Goal: Register for event/course

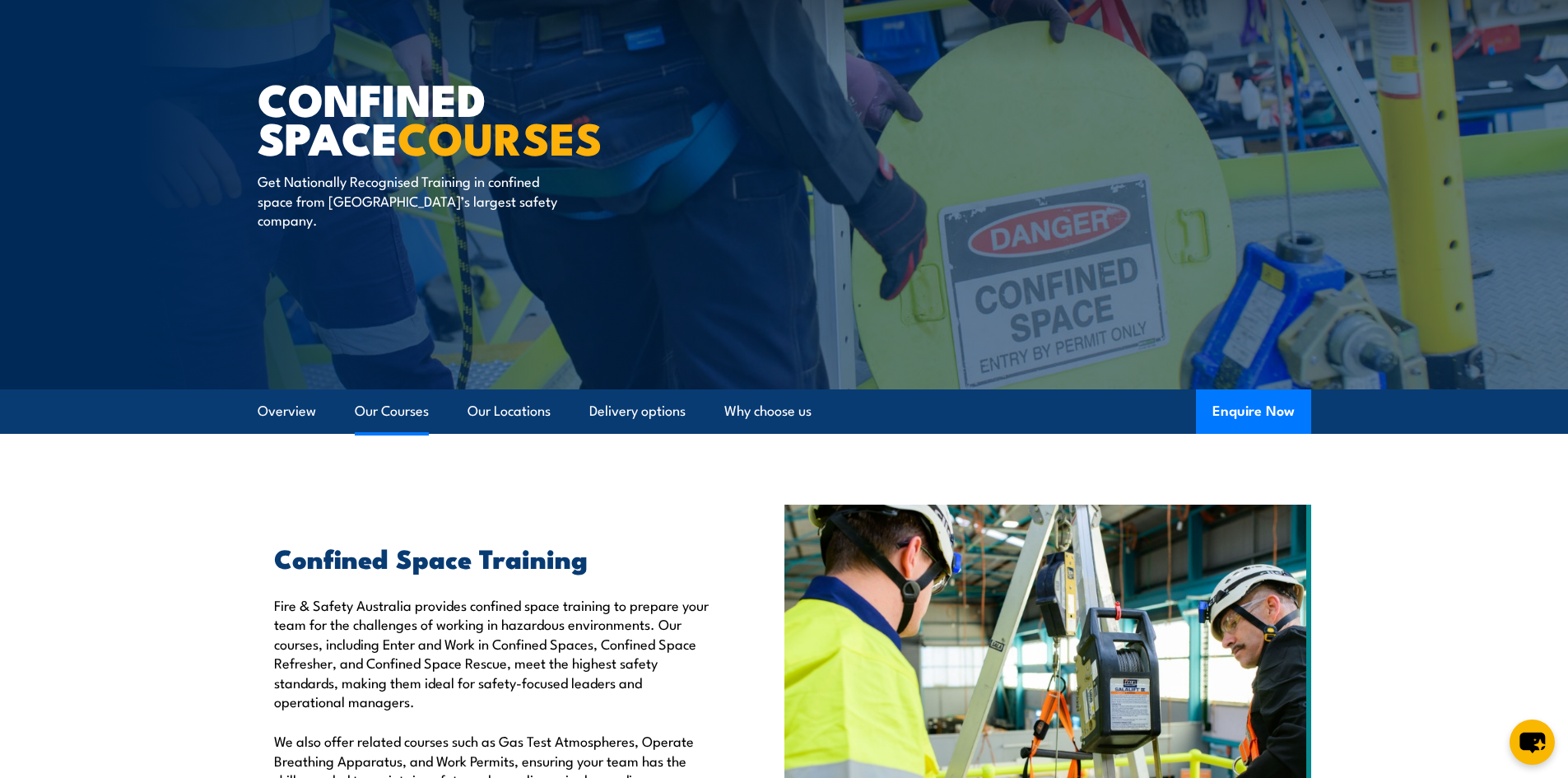
click at [403, 413] on link "Our Courses" at bounding box center [392, 411] width 74 height 43
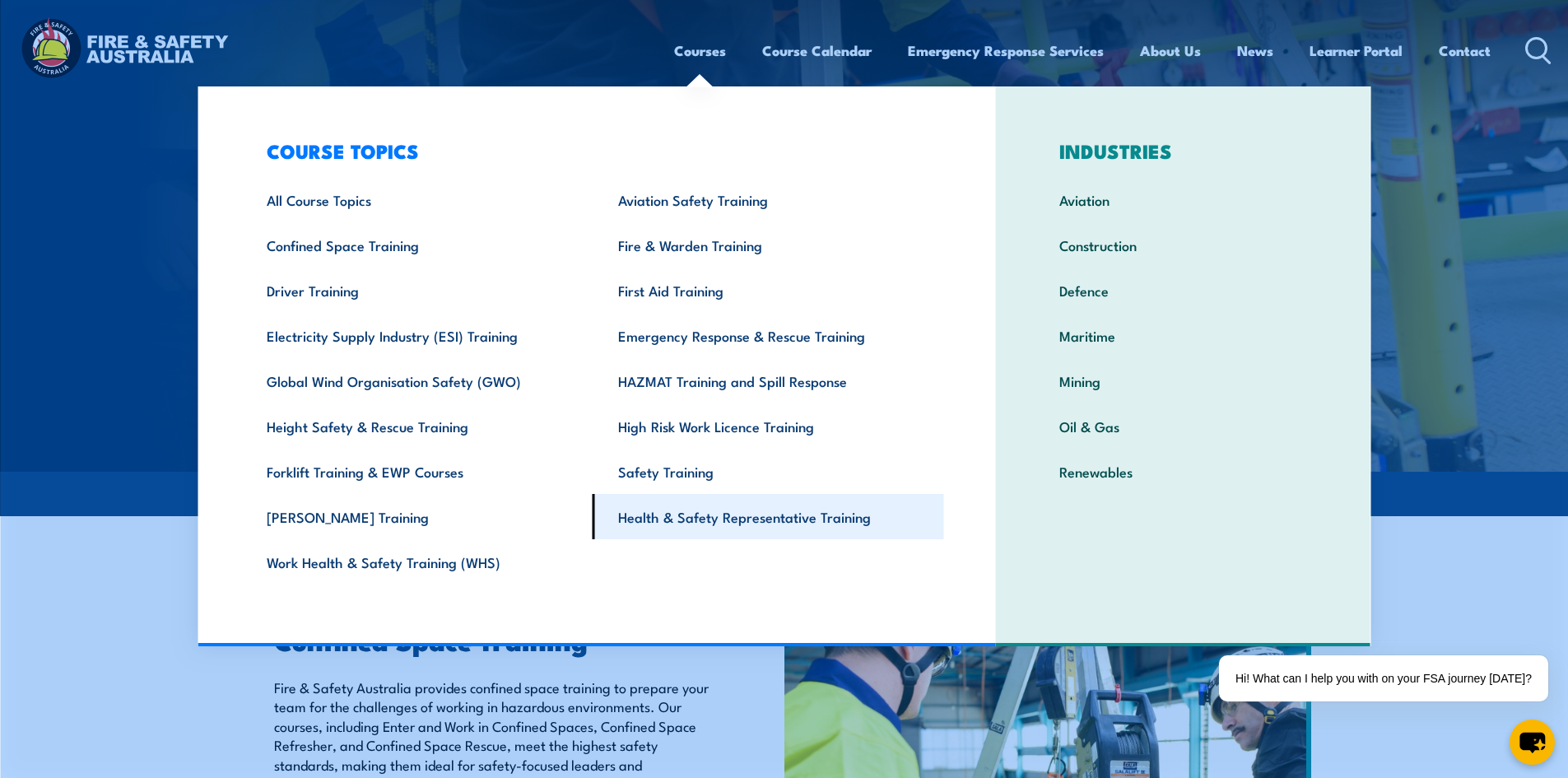
click at [710, 517] on link "Health & Safety Representative Training" at bounding box center [768, 516] width 351 height 45
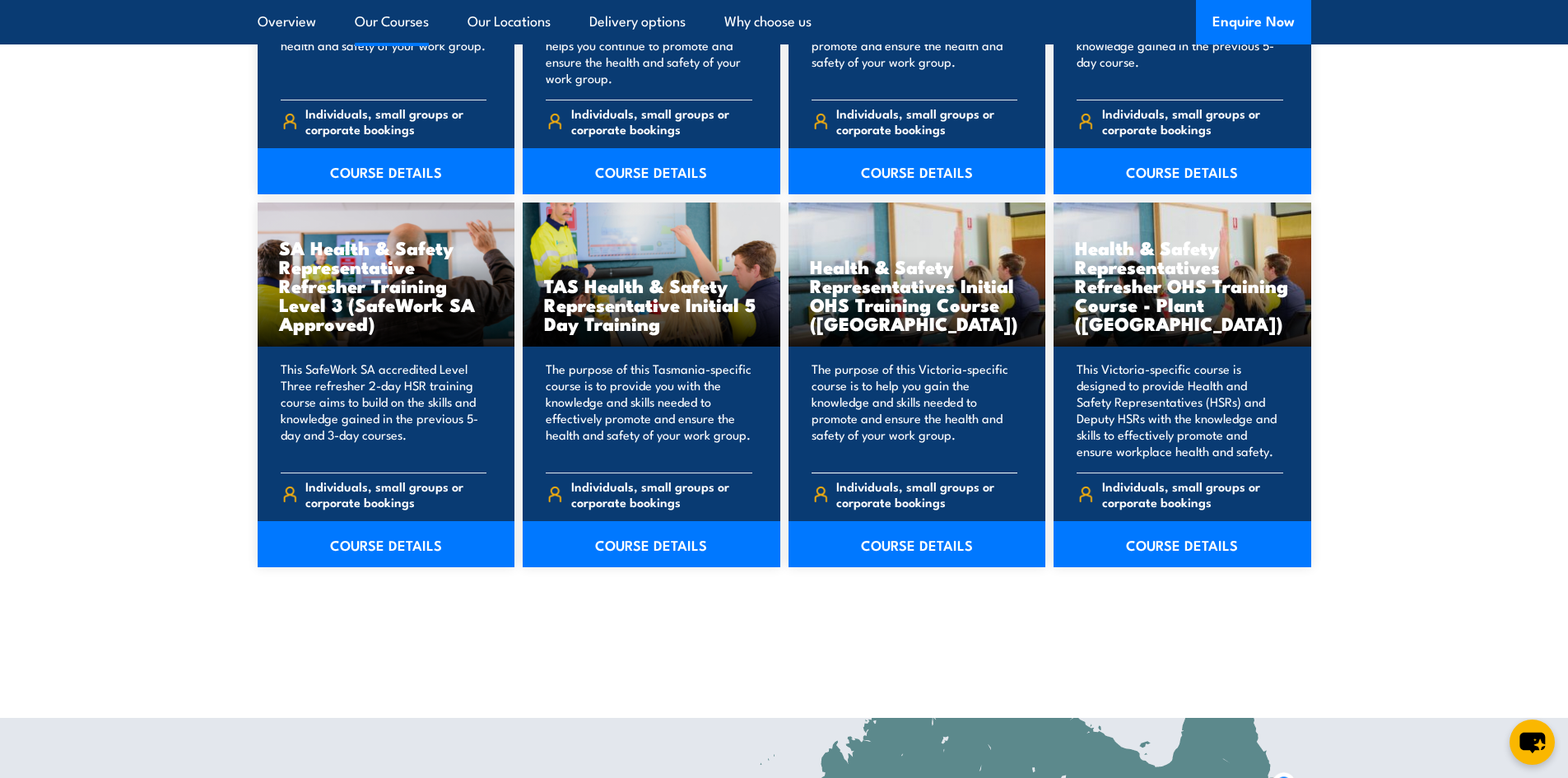
scroll to position [2387, 0]
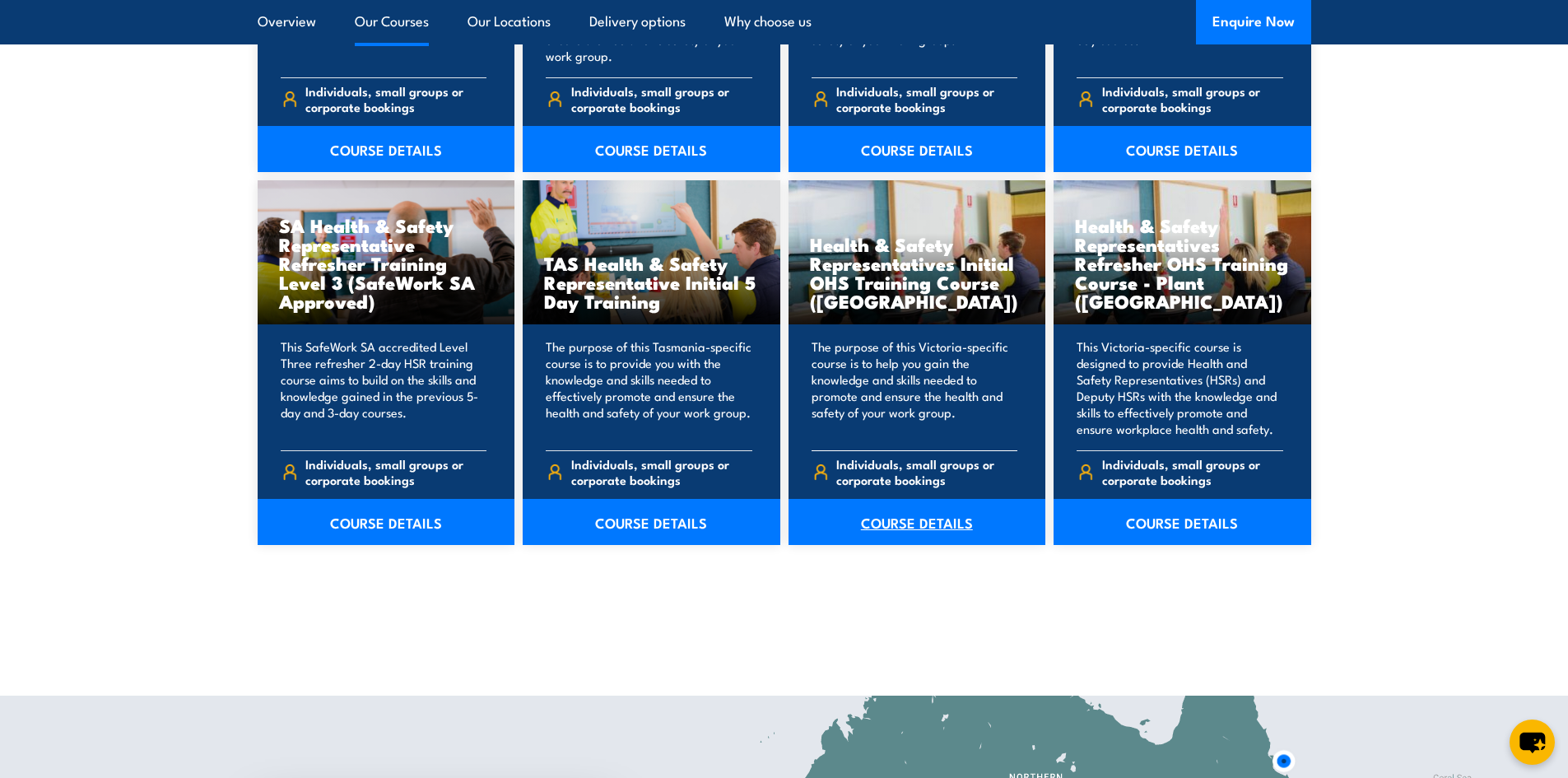
click at [895, 525] on link "COURSE DETAILS" at bounding box center [917, 521] width 258 height 46
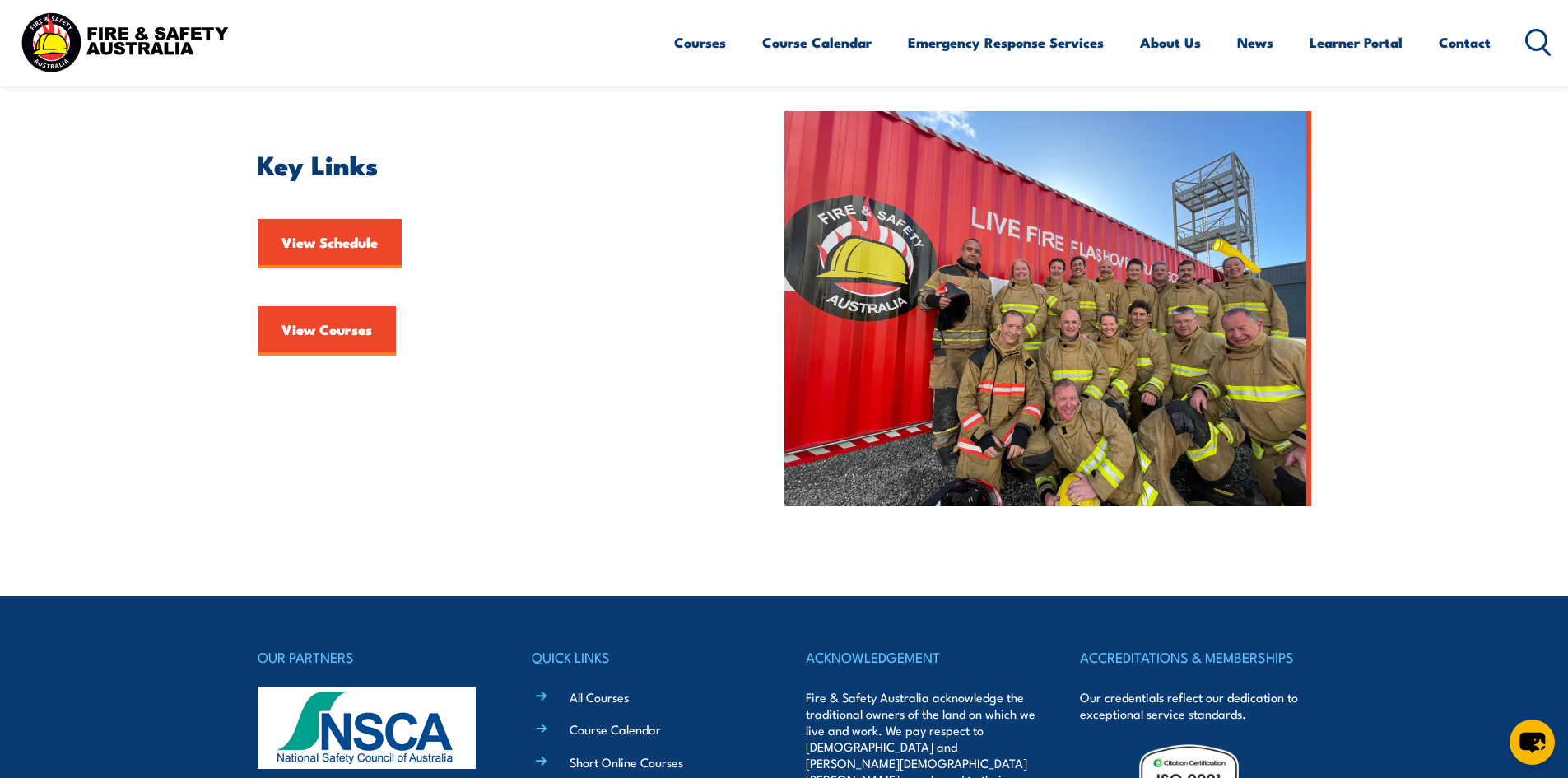
scroll to position [411, 0]
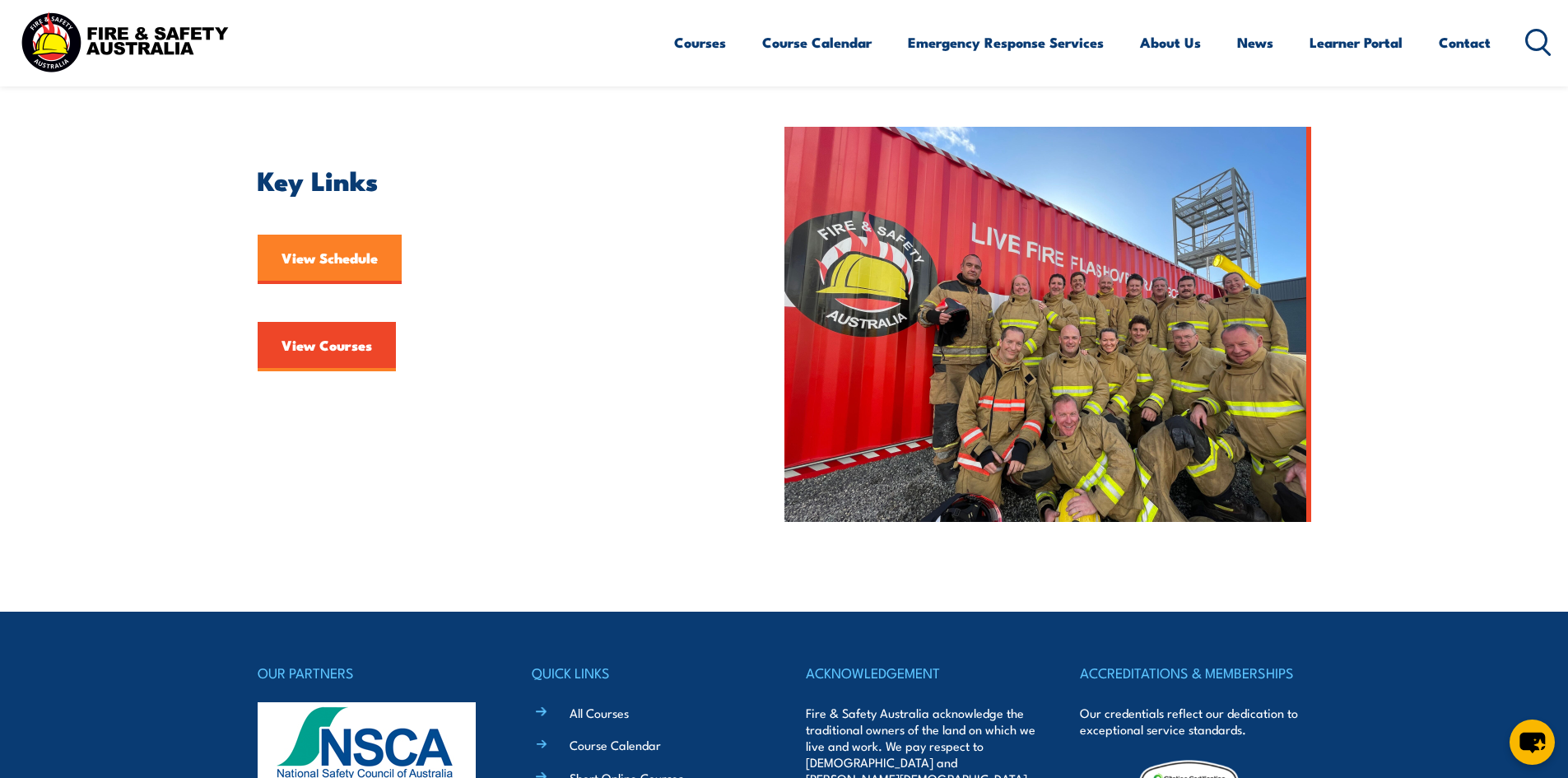
click at [344, 264] on link "View Schedule" at bounding box center [330, 259] width 144 height 49
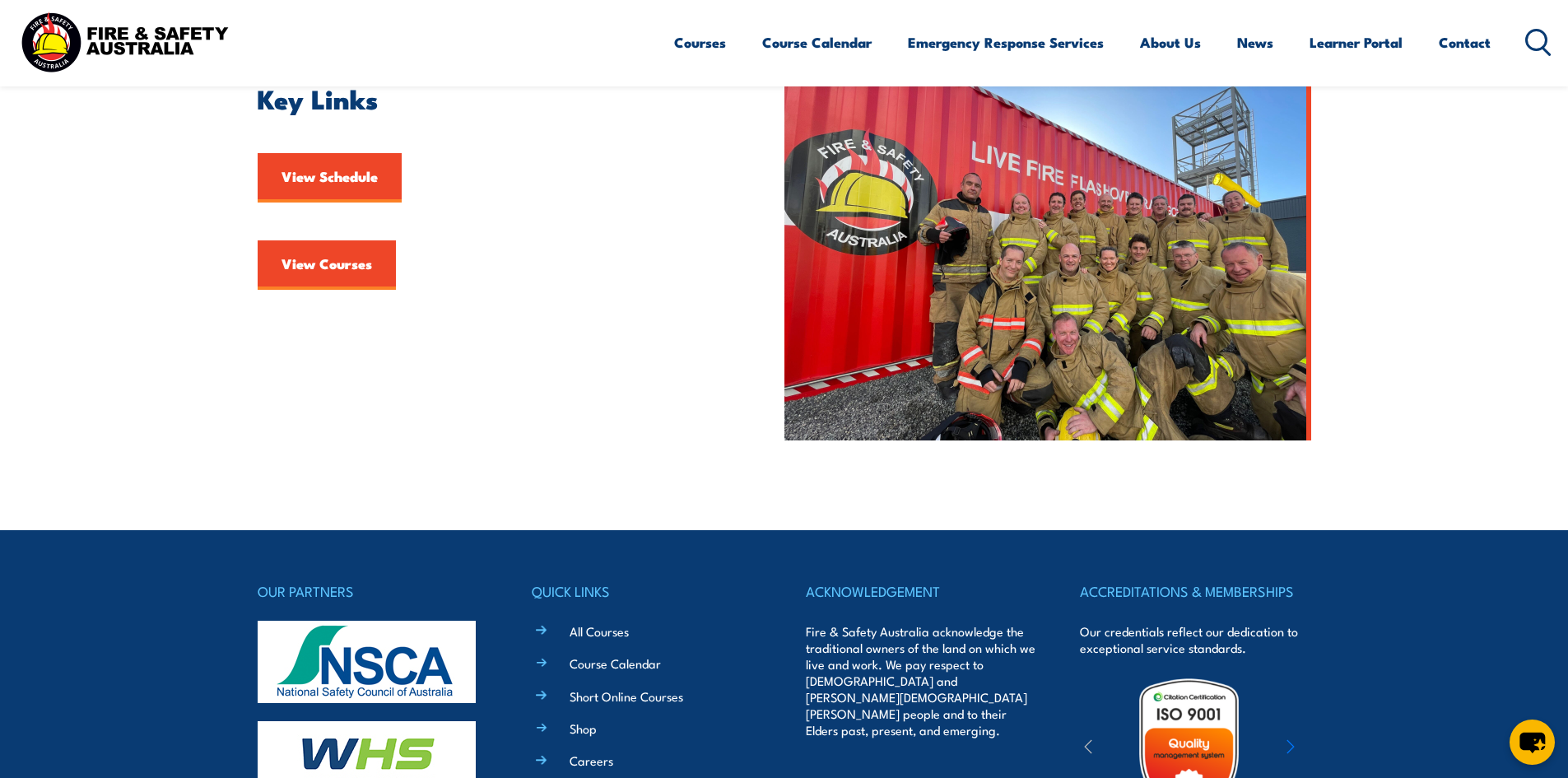
scroll to position [473, 0]
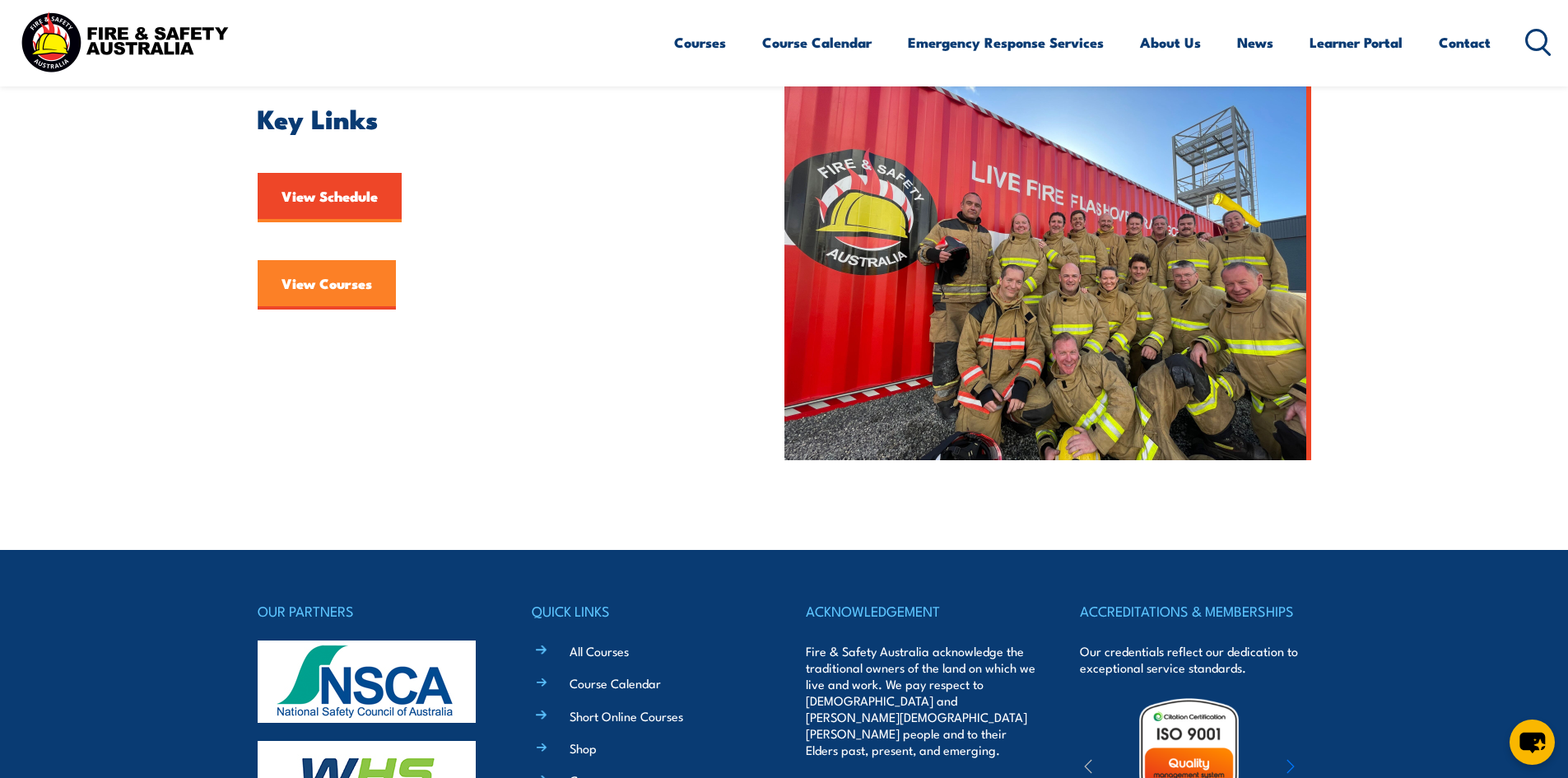
click at [309, 299] on link "View Courses" at bounding box center [327, 285] width 138 height 49
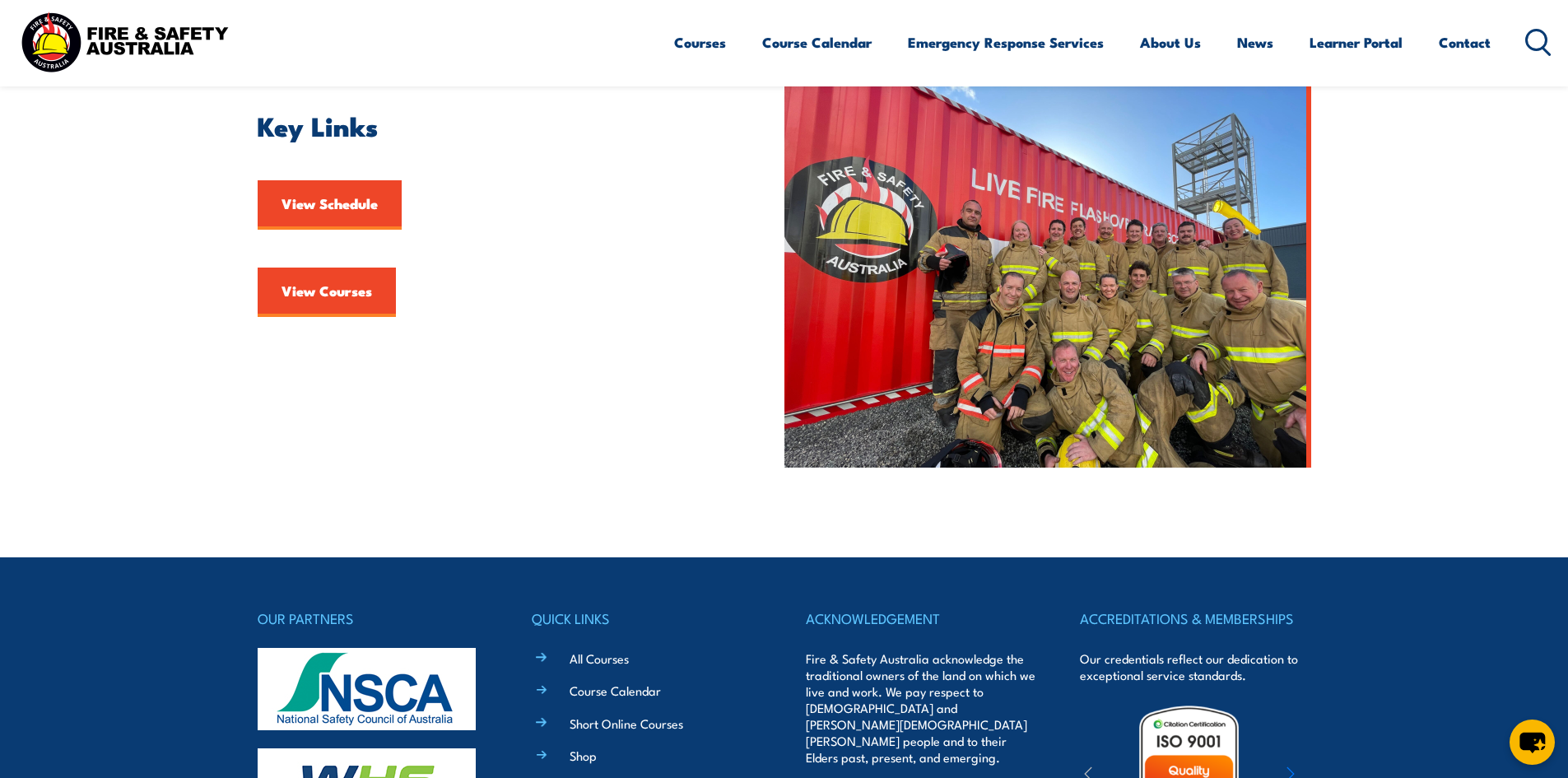
scroll to position [493, 0]
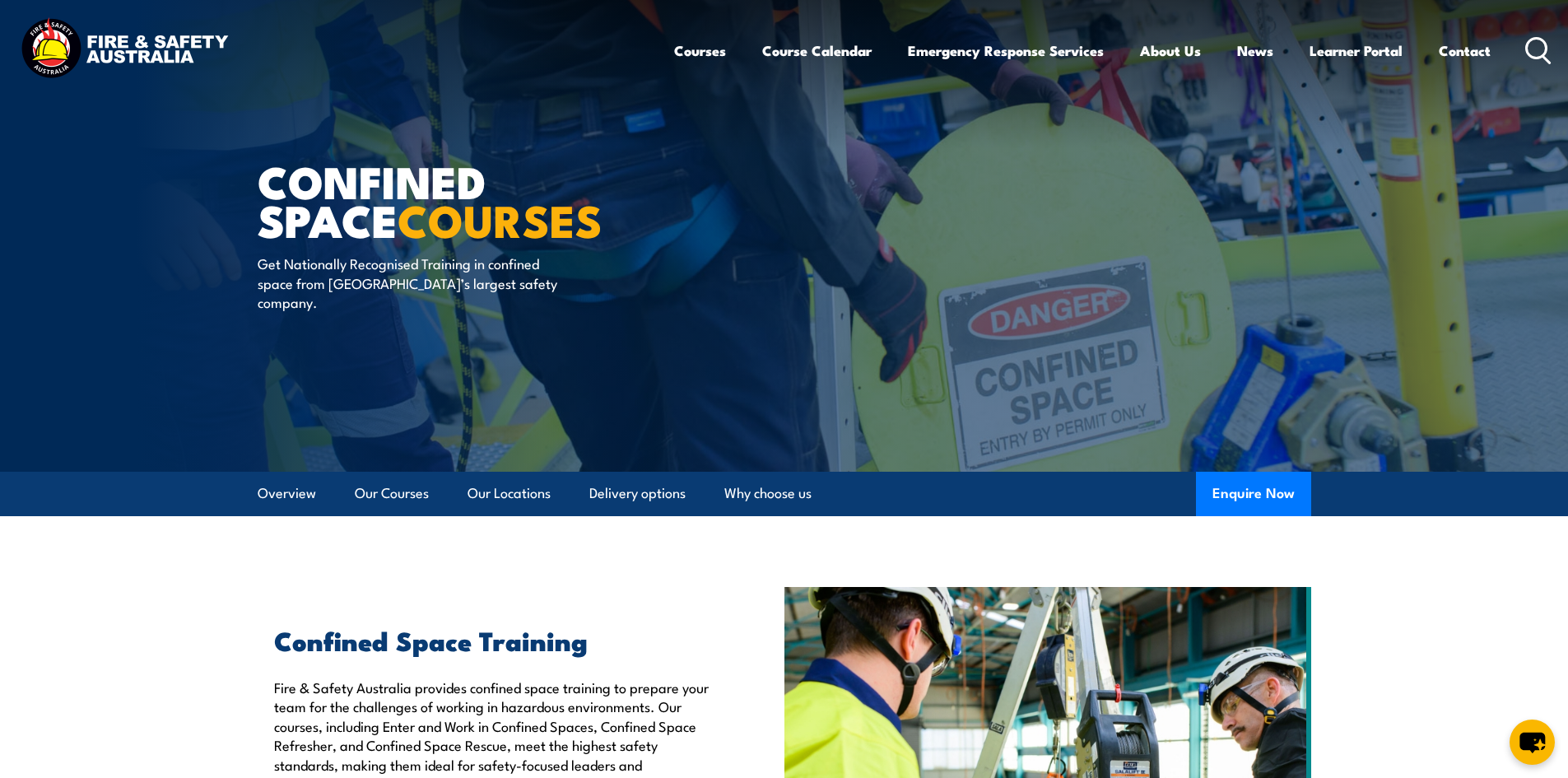
scroll to position [82, 0]
